Goal: Task Accomplishment & Management: Manage account settings

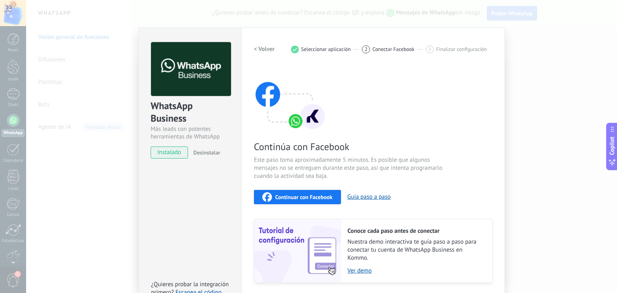
click at [330, 195] on span "Continuar con Facebook" at bounding box center [303, 198] width 57 height 6
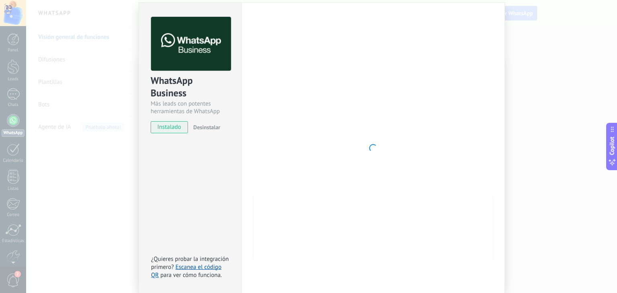
click at [444, 118] on div at bounding box center [373, 148] width 239 height 263
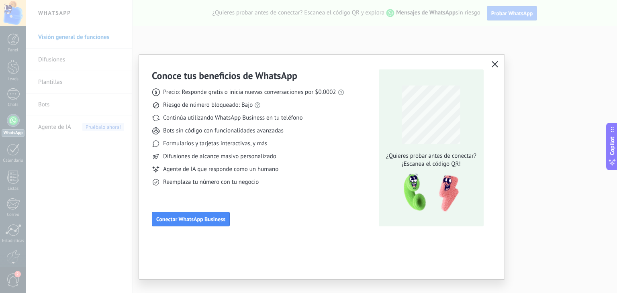
click at [495, 63] on icon "button" at bounding box center [495, 64] width 6 height 6
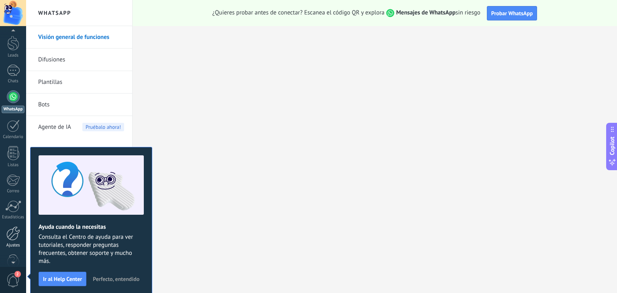
scroll to position [41, 0]
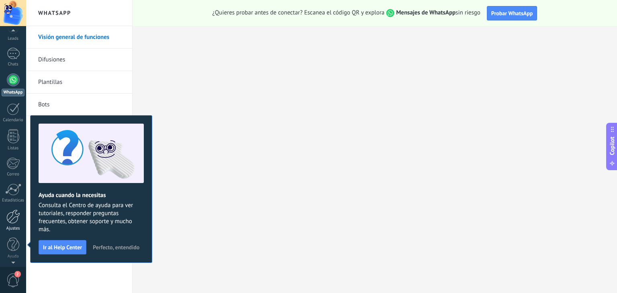
click at [8, 226] on div "Ajustes" at bounding box center [13, 228] width 23 height 5
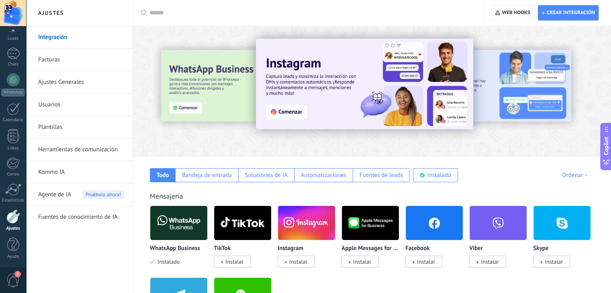
click at [82, 98] on link "Usuarios" at bounding box center [81, 105] width 86 height 23
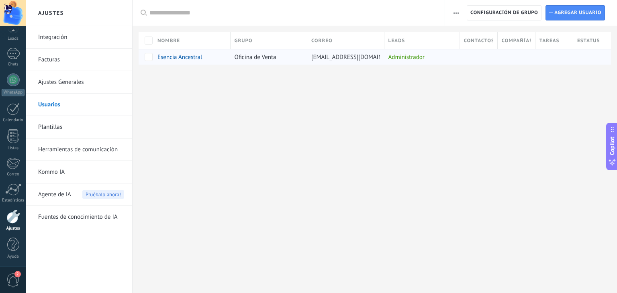
click at [337, 57] on span "comunidad.esenciancestral@gmail.com" at bounding box center [357, 57] width 91 height 8
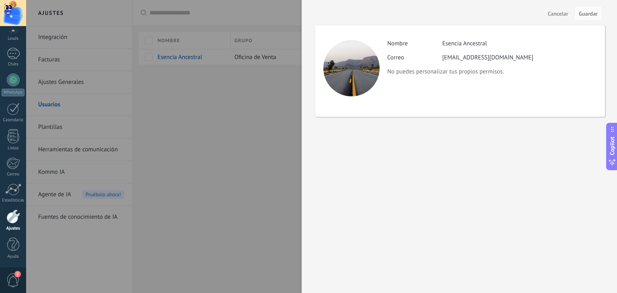
click at [255, 87] on div at bounding box center [308, 146] width 617 height 293
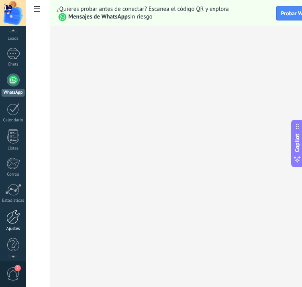
click at [14, 218] on div at bounding box center [13, 217] width 14 height 14
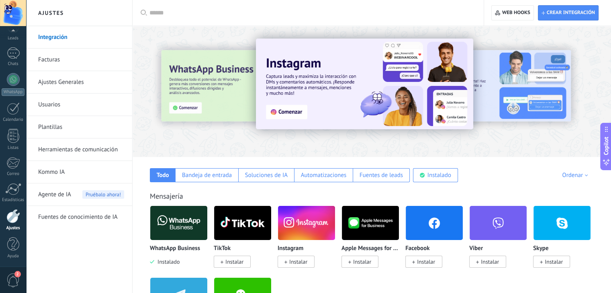
scroll to position [41, 0]
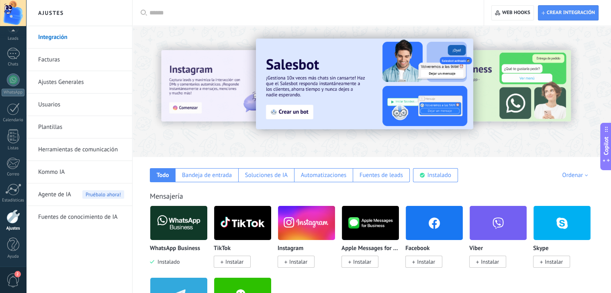
click at [75, 78] on link "Ajustes Generales" at bounding box center [81, 82] width 86 height 23
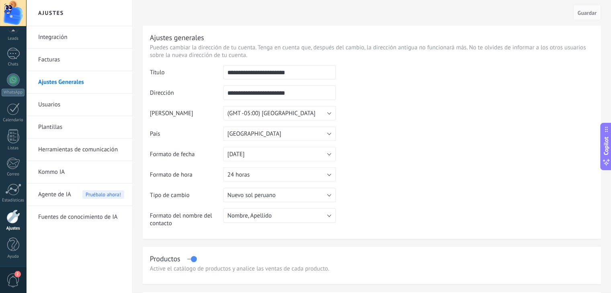
click at [261, 70] on input "**********" at bounding box center [280, 72] width 113 height 14
type input "**********"
click at [580, 21] on div "Cancelar Guardar" at bounding box center [372, 13] width 459 height 26
click at [580, 19] on button "Guardar" at bounding box center [588, 12] width 28 height 15
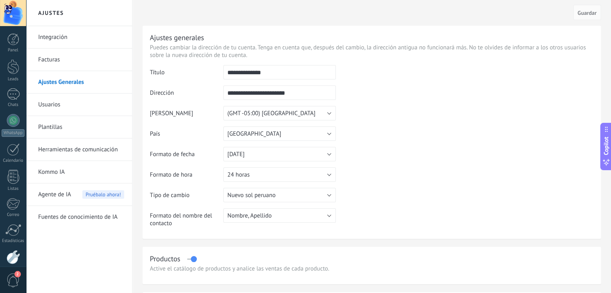
click at [304, 92] on input "**********" at bounding box center [280, 93] width 113 height 14
click at [58, 108] on link "Usuarios" at bounding box center [81, 105] width 86 height 23
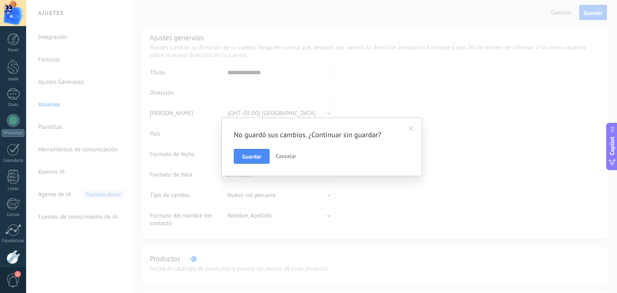
click at [277, 154] on span "Cancelar" at bounding box center [286, 156] width 21 height 7
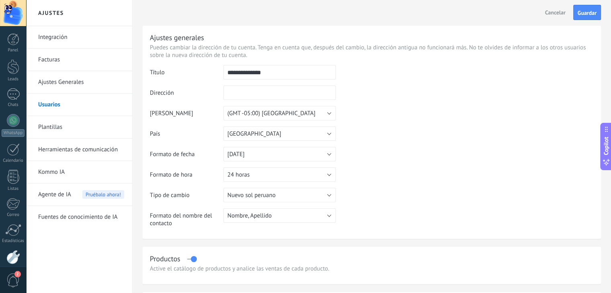
click at [558, 12] on span "Cancelar" at bounding box center [555, 12] width 21 height 7
type input "**********"
click at [60, 101] on link "Usuarios" at bounding box center [81, 105] width 86 height 23
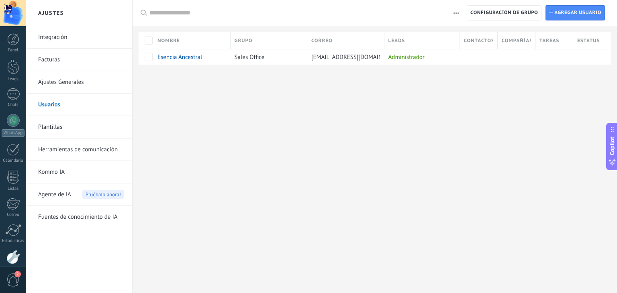
click at [42, 57] on link "Facturas" at bounding box center [81, 60] width 86 height 23
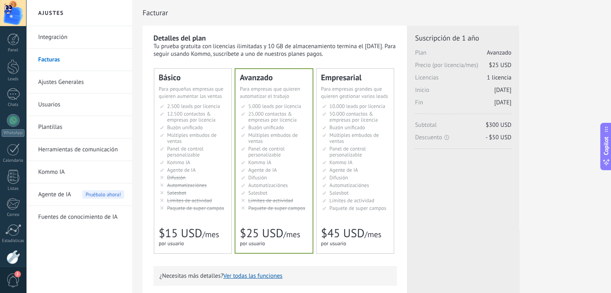
click at [181, 105] on span "2.500 leads por licencia" at bounding box center [193, 106] width 53 height 7
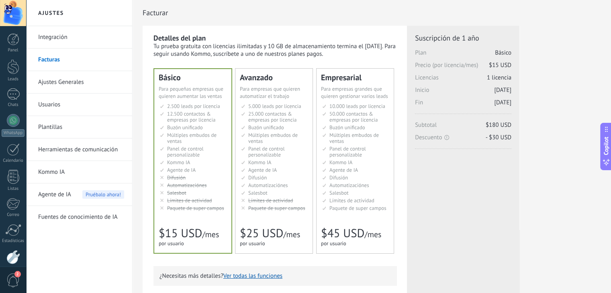
click at [59, 36] on link "Integración" at bounding box center [81, 37] width 86 height 23
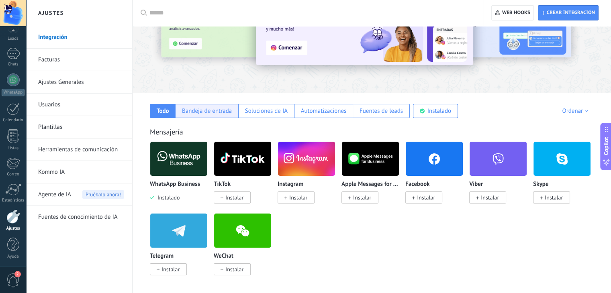
scroll to position [80, 0]
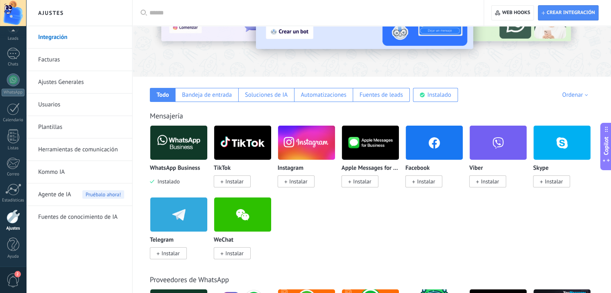
click at [169, 145] on img at bounding box center [178, 142] width 57 height 39
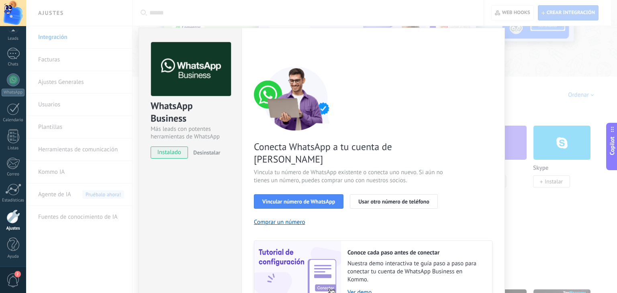
click at [140, 134] on div "WhatsApp Business Más leads con potentes herramientas de WhatsApp instalado Des…" at bounding box center [190, 96] width 103 height 137
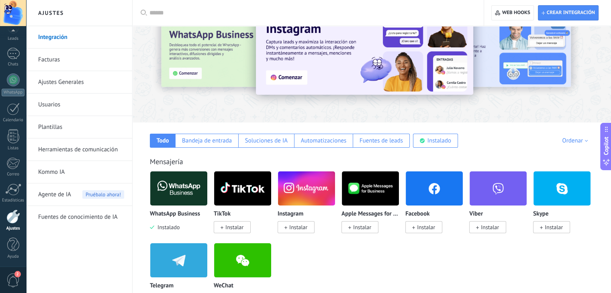
scroll to position [0, 0]
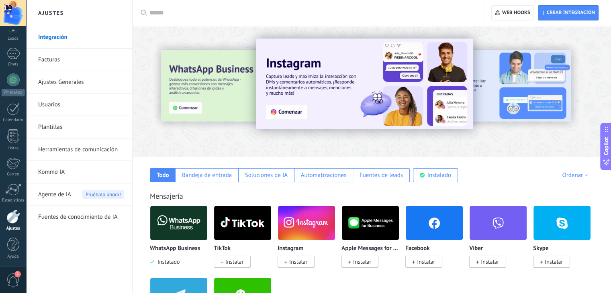
click at [209, 21] on div at bounding box center [311, 13] width 323 height 26
click at [208, 18] on div at bounding box center [311, 13] width 323 height 26
click at [209, 13] on input "text" at bounding box center [311, 13] width 323 height 8
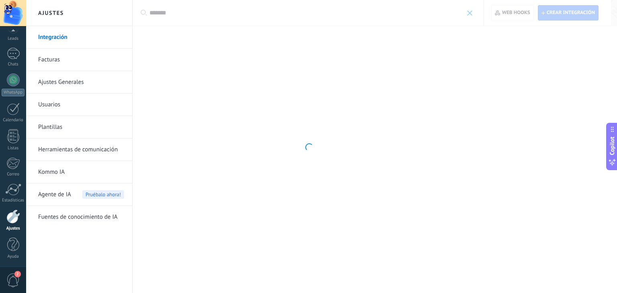
type input "*******"
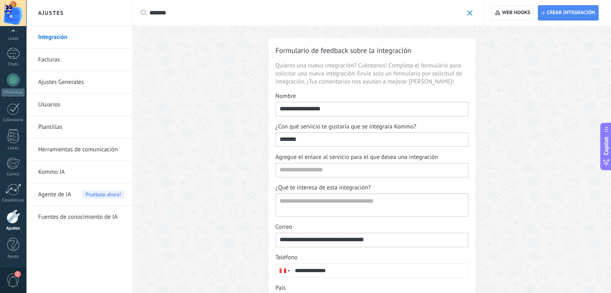
click at [469, 16] on span at bounding box center [470, 12] width 5 height 5
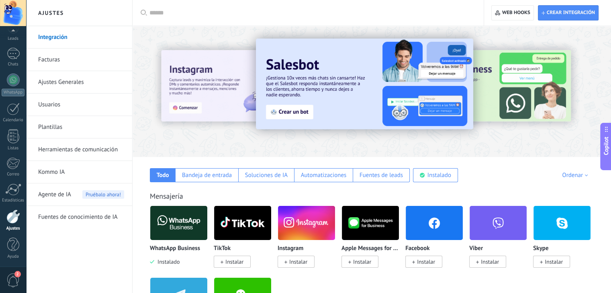
click at [168, 213] on img at bounding box center [178, 223] width 57 height 39
click at [190, 231] on img at bounding box center [178, 223] width 57 height 39
click at [191, 227] on img at bounding box center [178, 223] width 57 height 39
click at [192, 226] on img at bounding box center [178, 223] width 57 height 39
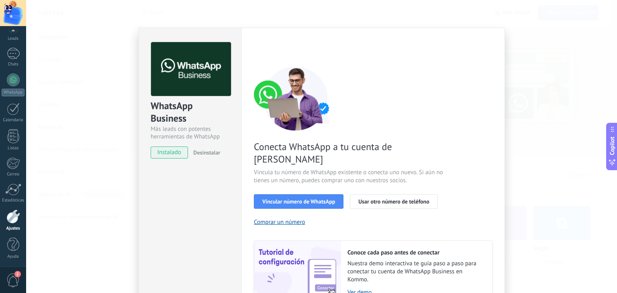
click at [602, 73] on div "WhatsApp Business Más leads con potentes herramientas de WhatsApp instalado Des…" at bounding box center [321, 146] width 591 height 293
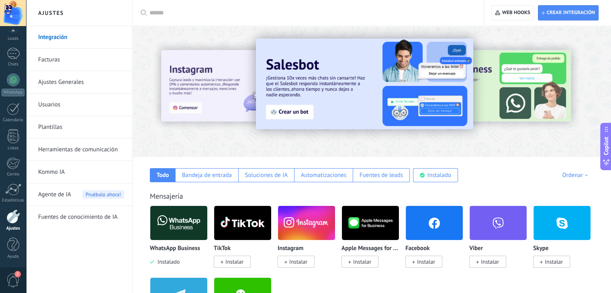
click at [179, 222] on img at bounding box center [178, 223] width 57 height 39
click at [178, 222] on img at bounding box center [178, 223] width 57 height 39
click at [177, 247] on p "WhatsApp Business" at bounding box center [175, 249] width 50 height 7
click at [174, 262] on span "Instalado" at bounding box center [166, 261] width 25 height 7
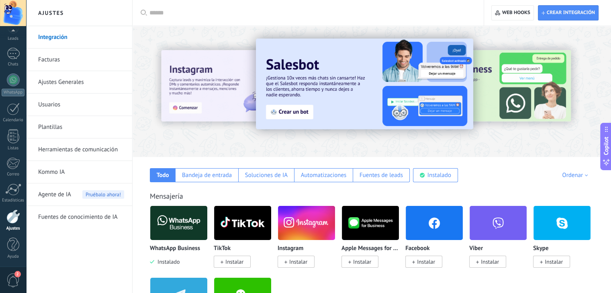
click at [175, 256] on div "WhatsApp Business Instalado" at bounding box center [179, 256] width 58 height 21
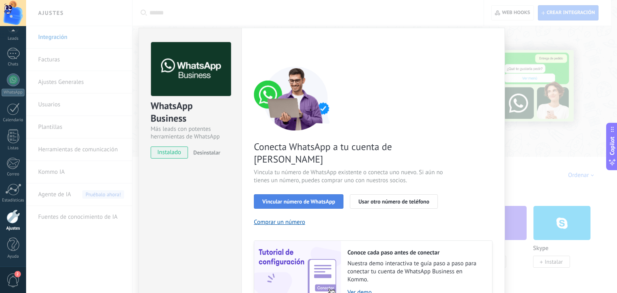
click at [310, 199] on span "Vincular número de WhatsApp" at bounding box center [298, 202] width 73 height 6
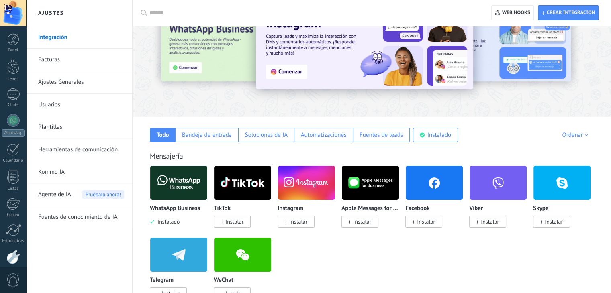
click at [172, 182] on img at bounding box center [178, 183] width 57 height 39
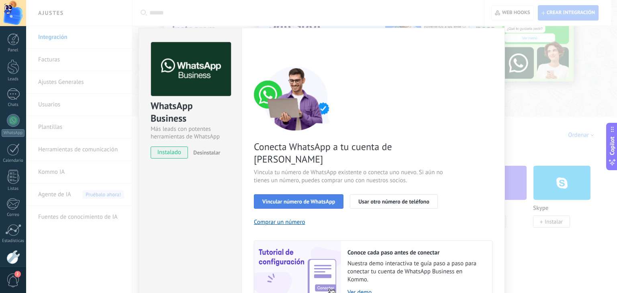
click at [314, 199] on span "Vincular número de WhatsApp" at bounding box center [298, 202] width 73 height 6
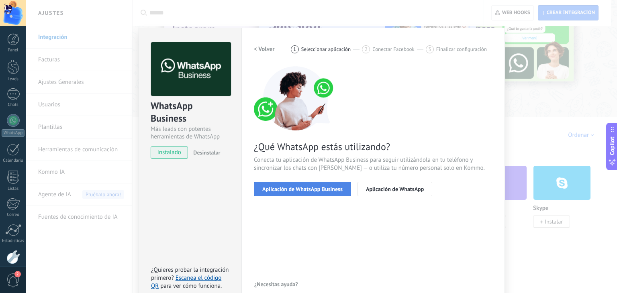
click at [322, 190] on span "Aplicación de WhatsApp Business" at bounding box center [302, 190] width 80 height 6
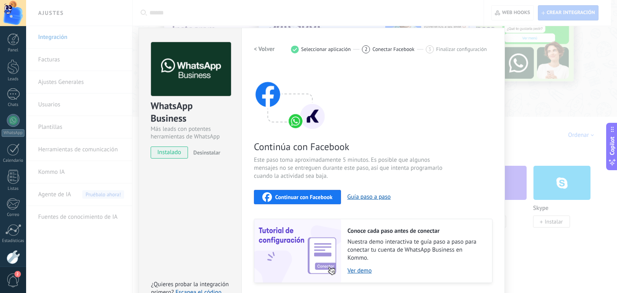
click at [322, 199] on span "Continuar con Facebook" at bounding box center [303, 198] width 57 height 6
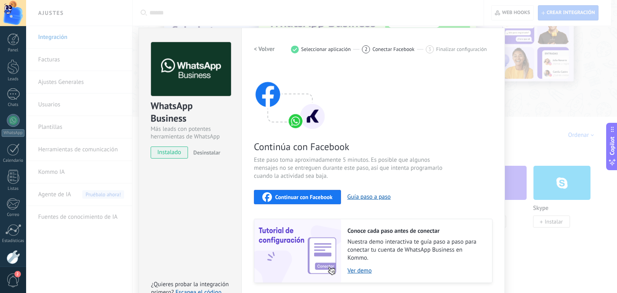
click at [293, 201] on button "Continuar con Facebook" at bounding box center [297, 197] width 87 height 14
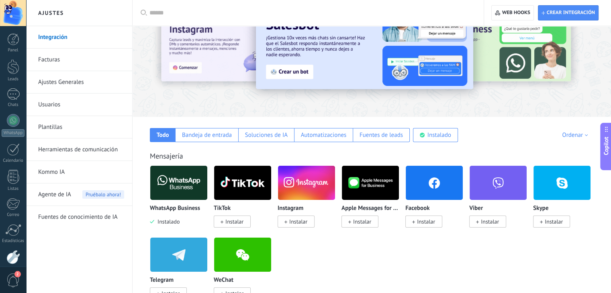
click at [174, 186] on img at bounding box center [178, 183] width 57 height 39
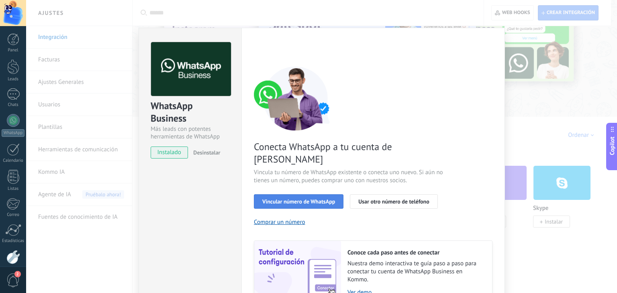
click at [317, 199] on span "Vincular número de WhatsApp" at bounding box center [298, 202] width 73 height 6
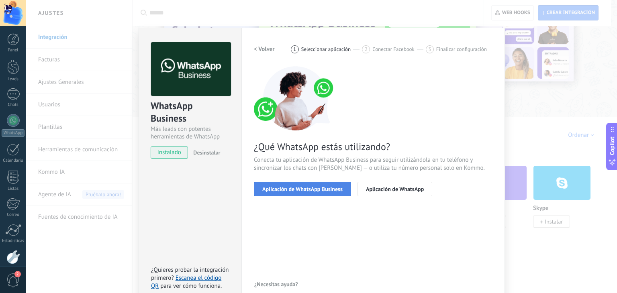
click at [316, 190] on span "Aplicación de WhatsApp Business" at bounding box center [302, 190] width 80 height 6
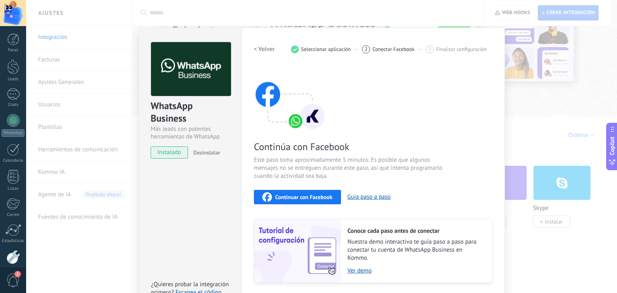
click at [319, 201] on div "Continuar con Facebook" at bounding box center [297, 198] width 70 height 10
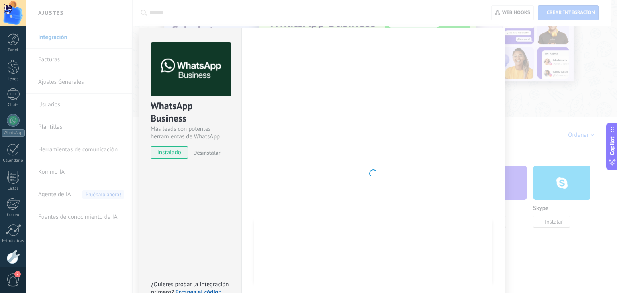
drag, startPoint x: 609, startPoint y: 0, endPoint x: 319, endPoint y: 98, distance: 306.5
click at [319, 98] on div at bounding box center [373, 173] width 239 height 263
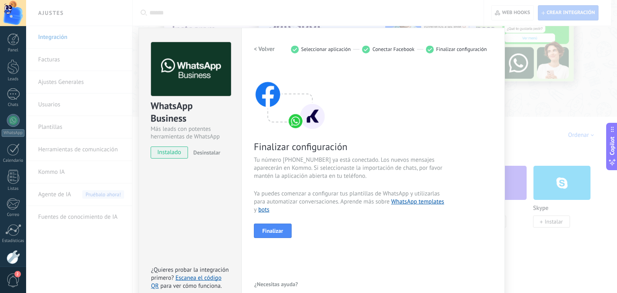
scroll to position [11, 0]
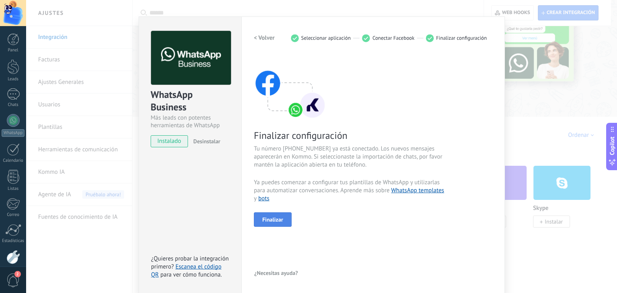
click at [281, 219] on span "Finalizar" at bounding box center [272, 220] width 21 height 6
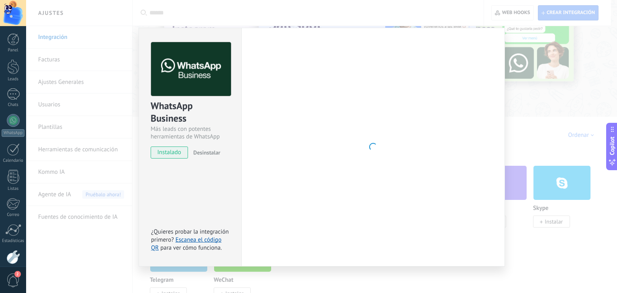
scroll to position [0, 0]
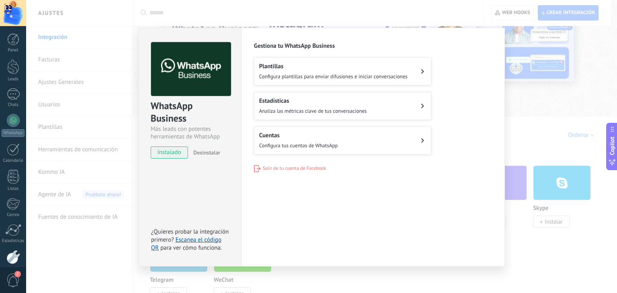
click at [360, 78] on span "Configura plantillas para enviar difusiones e iniciar conversaciones" at bounding box center [333, 76] width 149 height 7
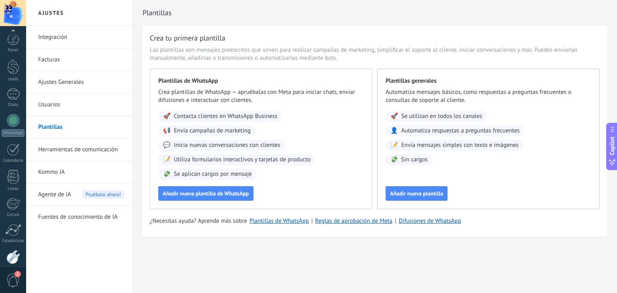
scroll to position [41, 0]
click at [8, 83] on div at bounding box center [13, 80] width 13 height 13
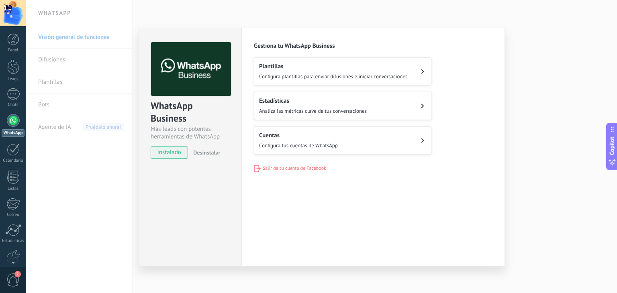
click at [323, 134] on h2 "Cuentas" at bounding box center [298, 136] width 79 height 8
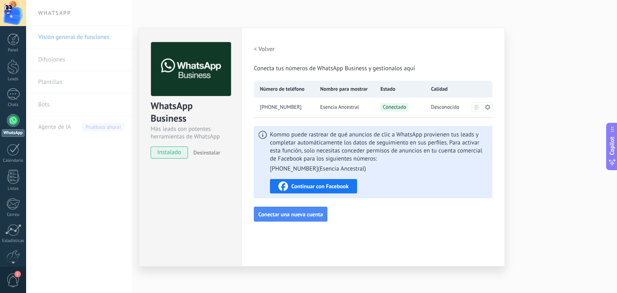
click at [537, 42] on div "WhatsApp Business Más leads con potentes herramientas de WhatsApp instalado Des…" at bounding box center [321, 146] width 591 height 293
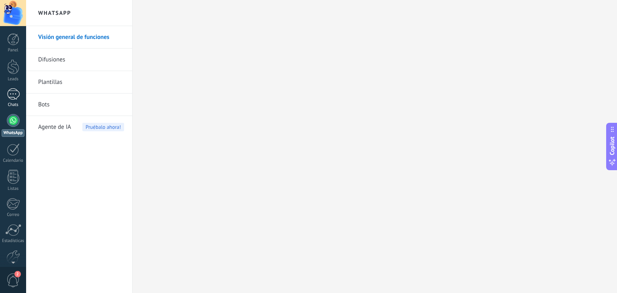
click at [14, 98] on div at bounding box center [13, 94] width 13 height 12
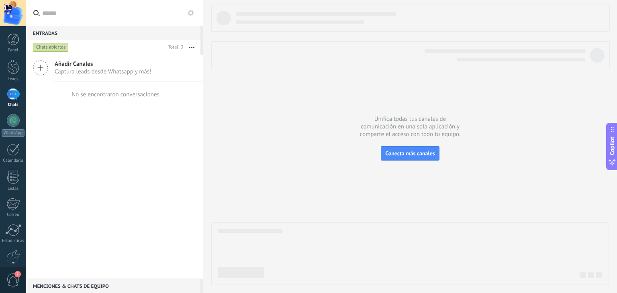
click at [135, 76] on div "Añadir Canales Captura leads desde Whatsapp y más!" at bounding box center [114, 68] width 177 height 27
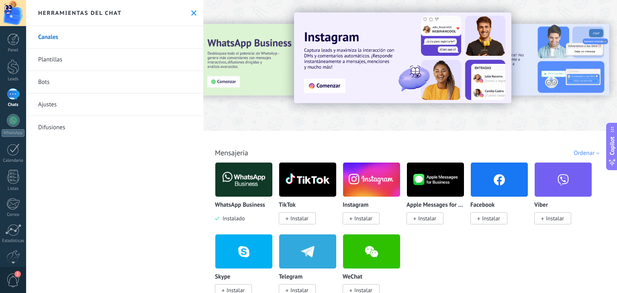
click at [16, 96] on div at bounding box center [13, 94] width 13 height 12
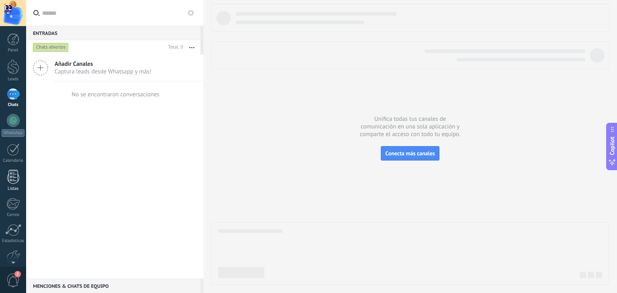
click at [13, 180] on div at bounding box center [13, 177] width 12 height 14
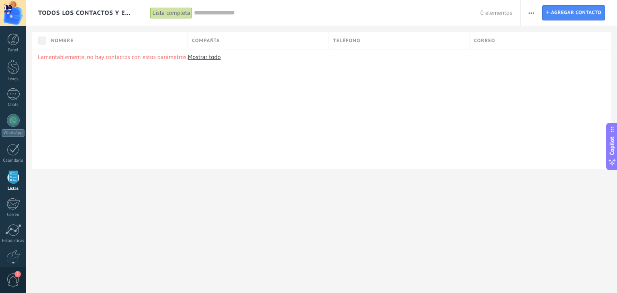
scroll to position [21, 0]
click at [551, 1] on div "[PERSON_NAME] una compañía Exportar Importar Procesos empresariales Buscar dupl…" at bounding box center [569, 13] width 96 height 26
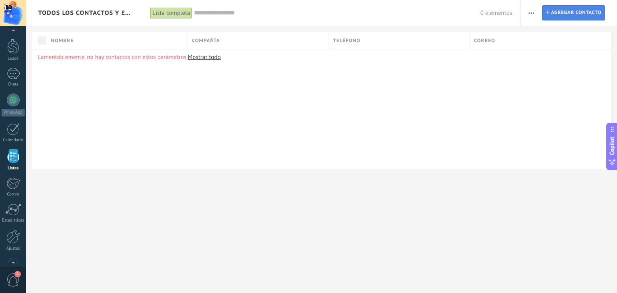
click at [558, 18] on span "Agregar contacto" at bounding box center [577, 13] width 50 height 14
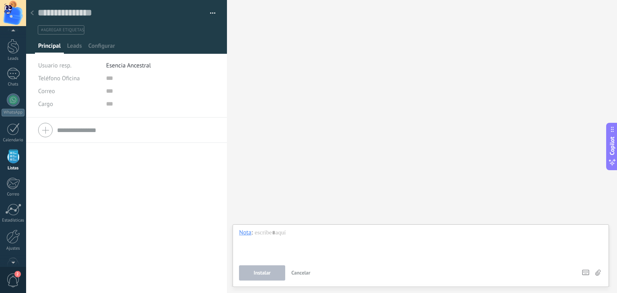
click at [361, 49] on div "Buscar Carga más Participantes:" at bounding box center [422, 146] width 390 height 293
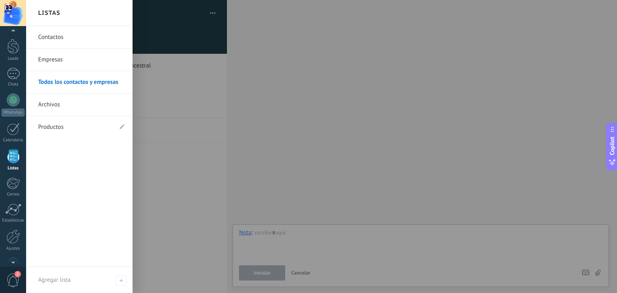
click at [14, 160] on div at bounding box center [13, 157] width 12 height 14
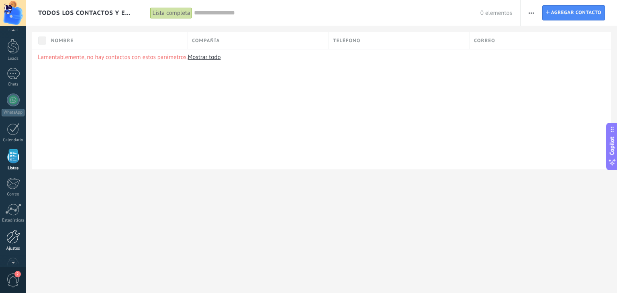
click at [11, 237] on div at bounding box center [13, 237] width 14 height 14
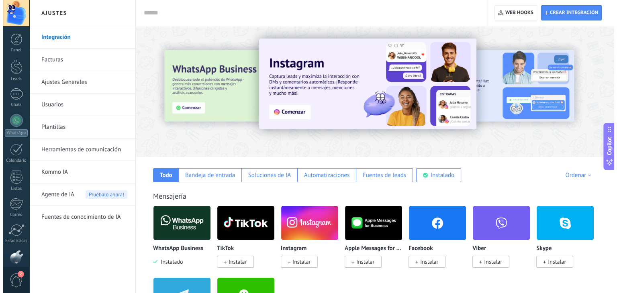
scroll to position [41, 0]
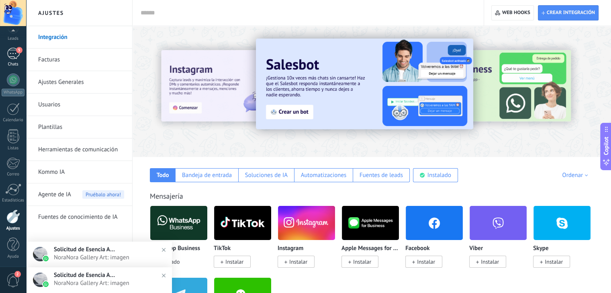
click at [8, 51] on div "5" at bounding box center [13, 54] width 13 height 12
